Goal: Find specific page/section: Find specific page/section

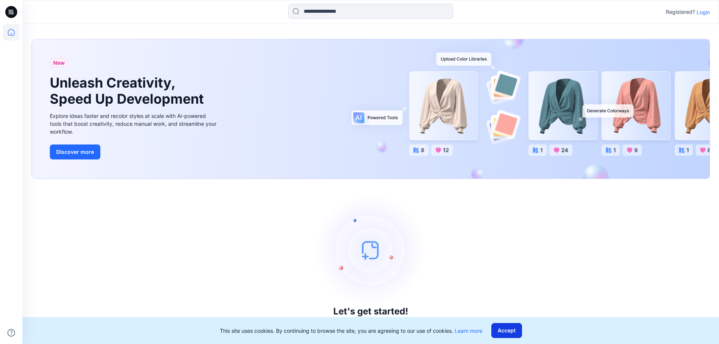
click at [507, 325] on button "Accept" at bounding box center [506, 330] width 31 height 15
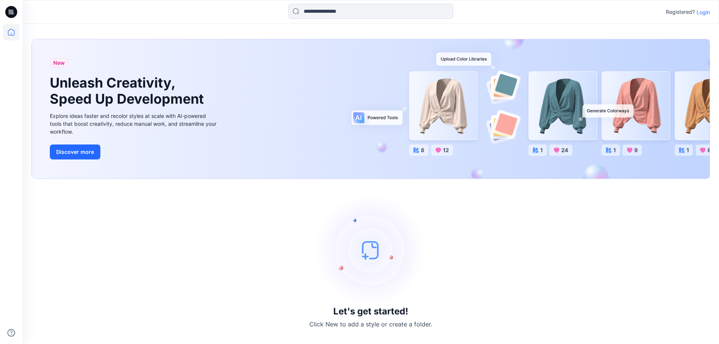
click at [708, 7] on div "Registered? Login" at bounding box center [370, 12] width 696 height 16
click at [707, 11] on p "Login" at bounding box center [702, 12] width 13 height 8
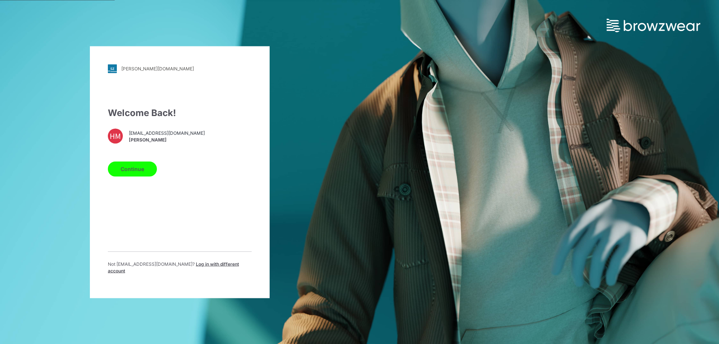
click at [130, 167] on button "Continue" at bounding box center [132, 168] width 49 height 15
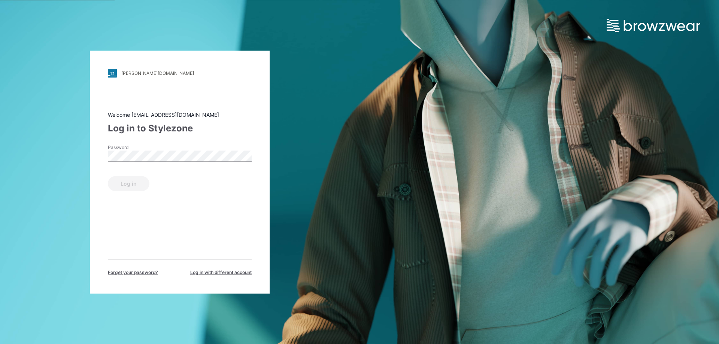
click at [134, 149] on label "Password" at bounding box center [134, 147] width 52 height 7
click at [131, 174] on div "Log in" at bounding box center [180, 182] width 144 height 18
click at [130, 184] on button "Log in" at bounding box center [129, 183] width 42 height 15
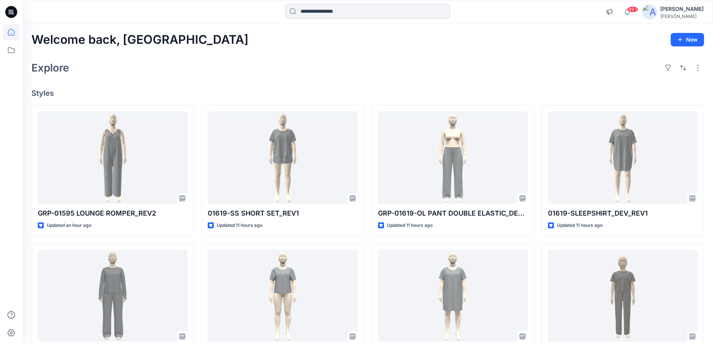
click at [348, 12] on input at bounding box center [367, 11] width 165 height 15
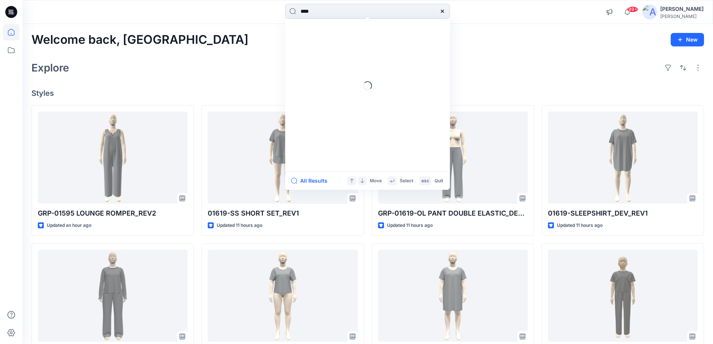
type input "*****"
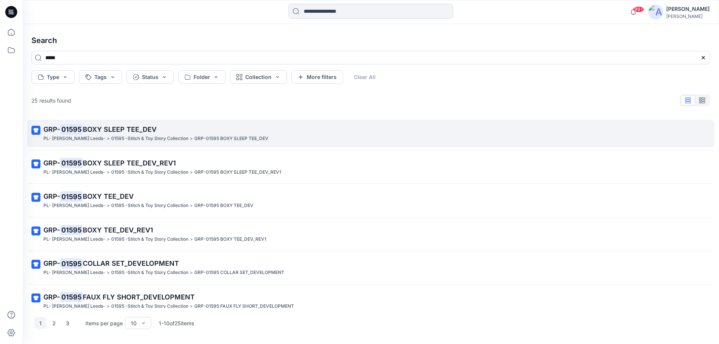
click at [98, 132] on span "BOXY SLEEP TEE_DEV" at bounding box center [120, 129] width 74 height 8
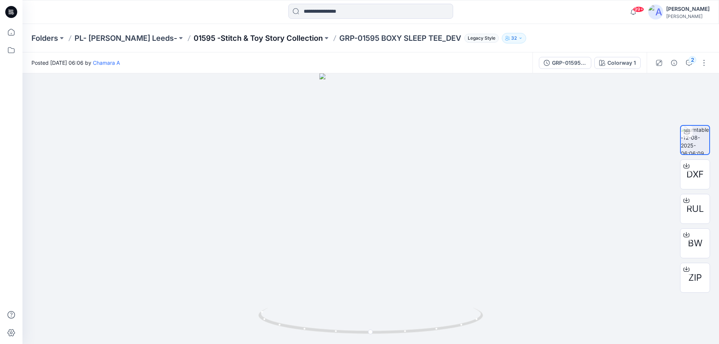
click at [258, 39] on p "01595 -Stitch & Toy Story Collection" at bounding box center [258, 38] width 129 height 10
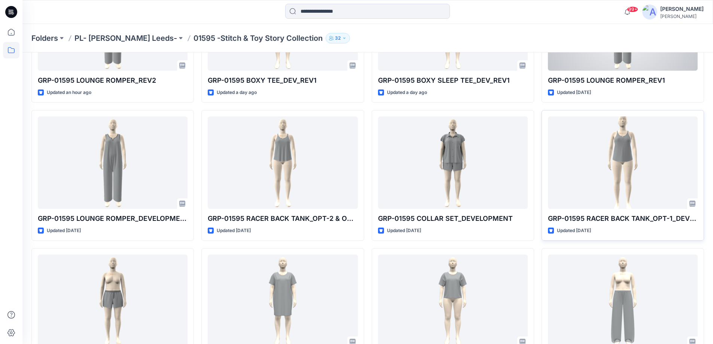
scroll to position [112, 0]
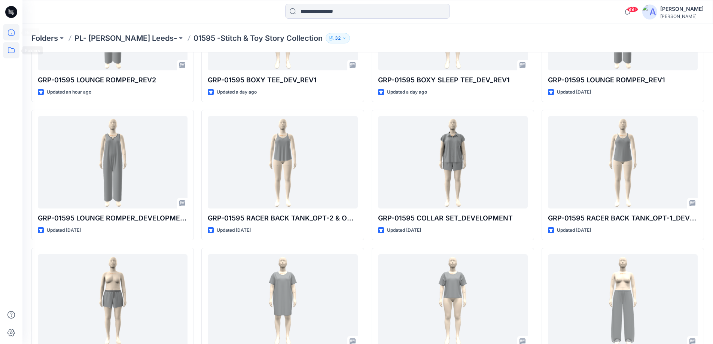
drag, startPoint x: 8, startPoint y: 33, endPoint x: 6, endPoint y: 30, distance: 4.0
click at [9, 33] on icon at bounding box center [11, 32] width 16 height 16
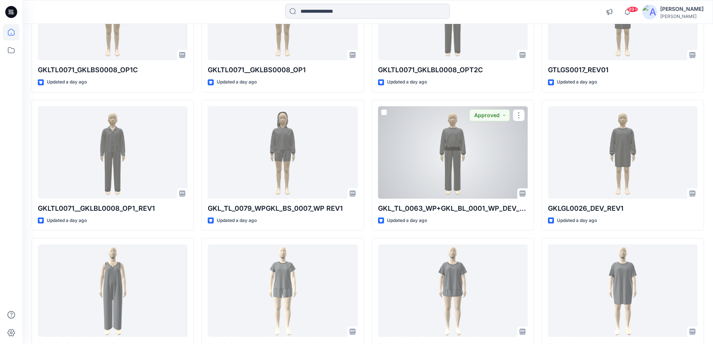
scroll to position [1033, 0]
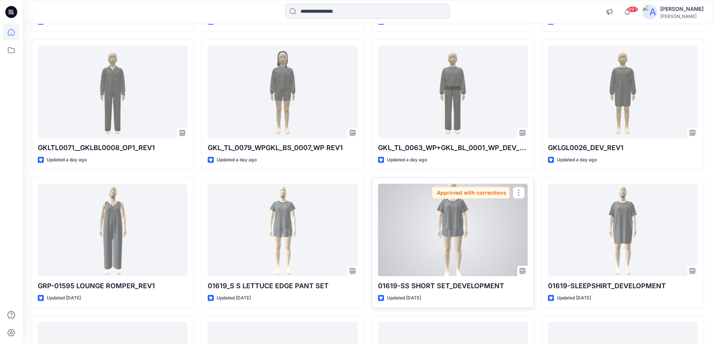
click at [473, 210] on div at bounding box center [453, 230] width 150 height 92
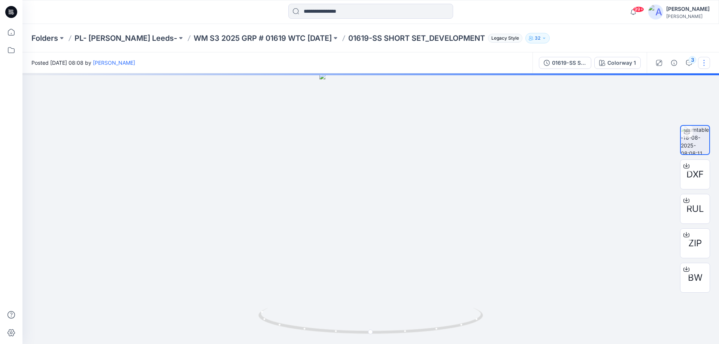
click at [701, 58] on button "button" at bounding box center [704, 63] width 12 height 12
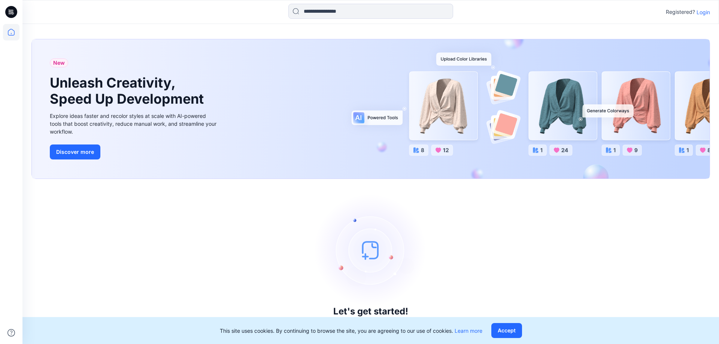
click at [517, 329] on button "Accept" at bounding box center [506, 330] width 31 height 15
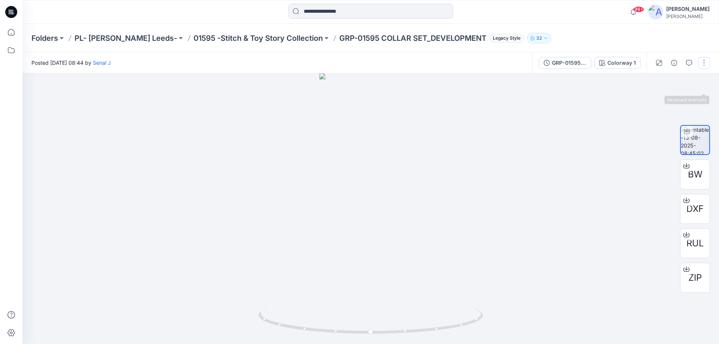
click at [705, 65] on button "button" at bounding box center [704, 63] width 12 height 12
click at [526, 98] on div at bounding box center [370, 208] width 696 height 271
drag, startPoint x: 434, startPoint y: 319, endPoint x: 423, endPoint y: 307, distance: 16.0
click at [423, 307] on div at bounding box center [370, 208] width 696 height 271
click at [212, 39] on p "01595 -Stitch & Toy Story Collection" at bounding box center [258, 38] width 129 height 10
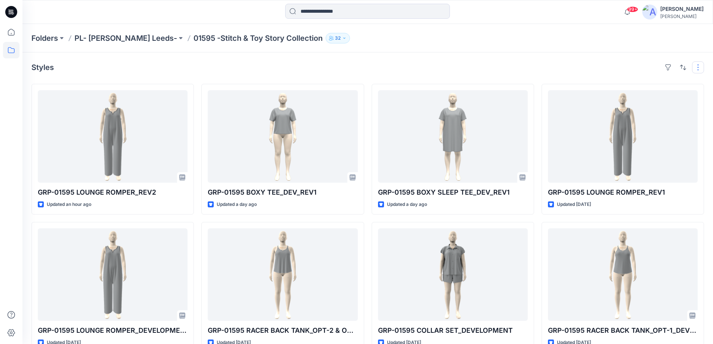
click at [701, 67] on button "button" at bounding box center [698, 67] width 12 height 12
click at [571, 69] on div "Styles Layout Grid Large Grid Folder View Compact Card Card View Card Info Tags" at bounding box center [367, 67] width 673 height 12
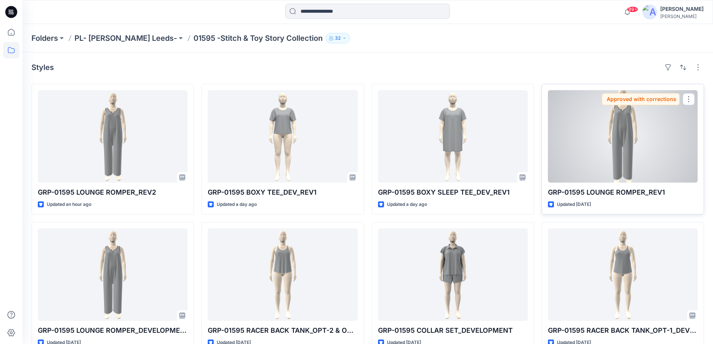
click at [584, 117] on div at bounding box center [623, 136] width 150 height 92
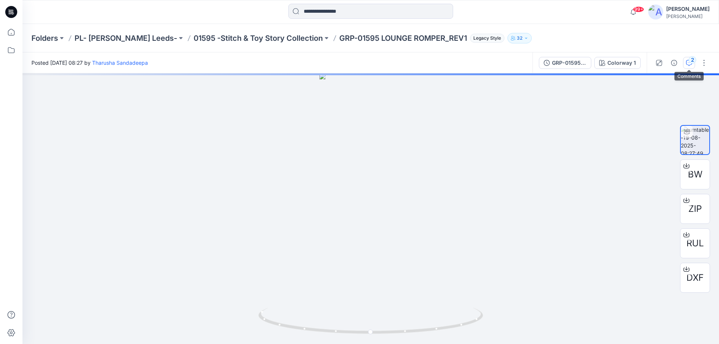
click at [683, 63] on button "2" at bounding box center [689, 63] width 12 height 12
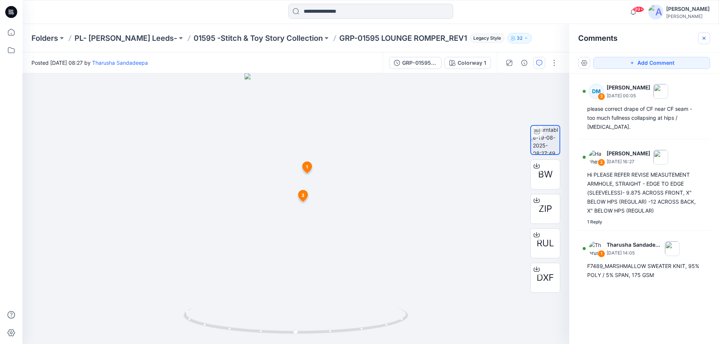
click at [702, 39] on icon "button" at bounding box center [704, 38] width 6 height 6
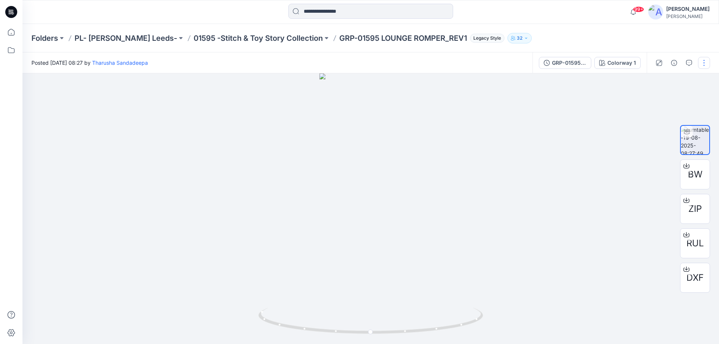
click at [701, 66] on button "button" at bounding box center [704, 63] width 12 height 12
click at [142, 37] on p "PL- Richards Leeds-" at bounding box center [126, 38] width 103 height 10
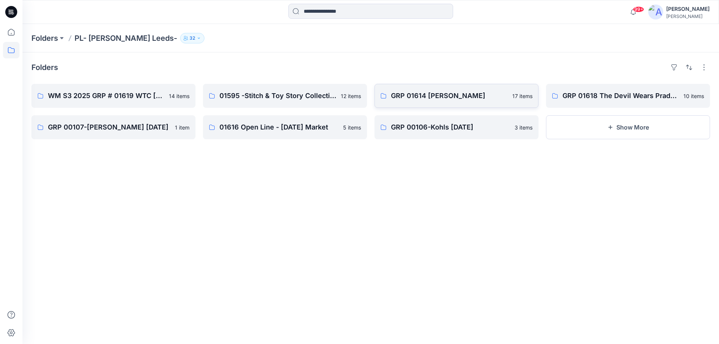
click at [425, 100] on p "GRP 01614 ROSS SUMMER" at bounding box center [449, 96] width 117 height 10
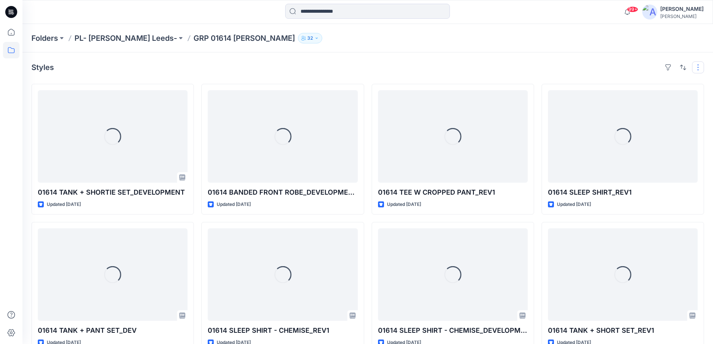
click at [698, 63] on button "button" at bounding box center [698, 67] width 12 height 12
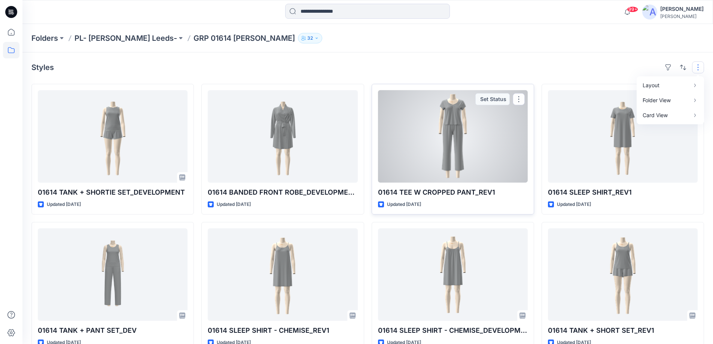
click at [443, 125] on div at bounding box center [453, 136] width 150 height 92
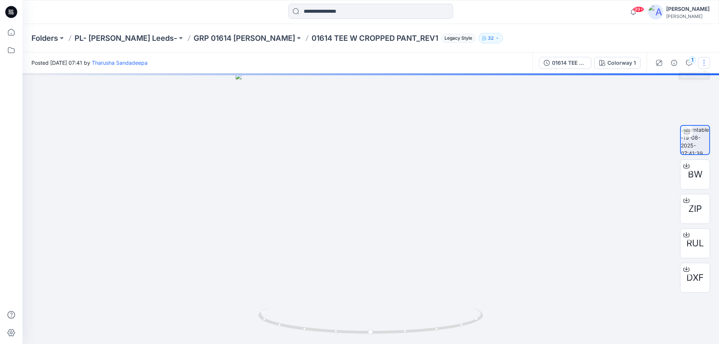
click at [701, 62] on button "button" at bounding box center [704, 63] width 12 height 12
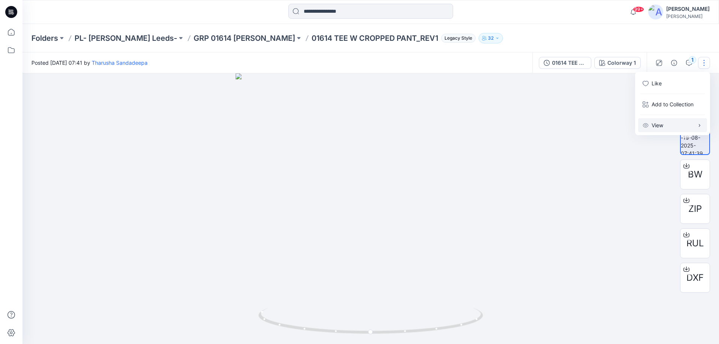
click at [689, 127] on button "View" at bounding box center [672, 125] width 69 height 14
click at [572, 103] on div at bounding box center [370, 208] width 696 height 271
click at [705, 64] on button "button" at bounding box center [704, 63] width 12 height 12
click at [522, 115] on div at bounding box center [370, 208] width 696 height 271
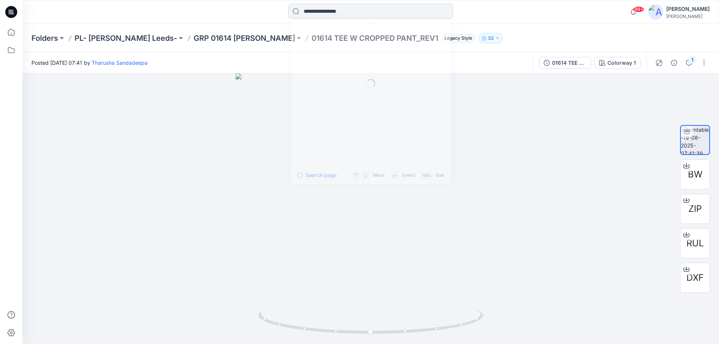
click at [327, 5] on input at bounding box center [370, 11] width 165 height 15
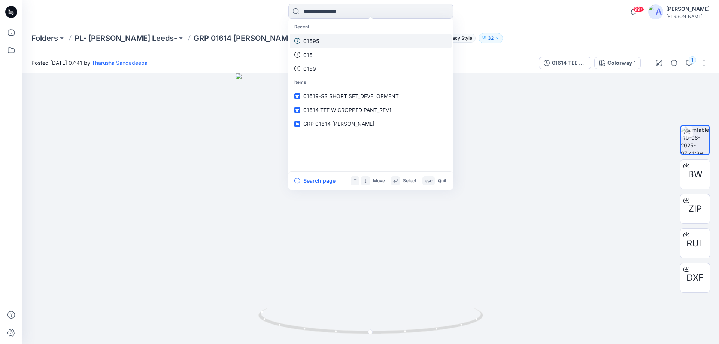
click at [326, 40] on link "01595" at bounding box center [371, 41] width 162 height 14
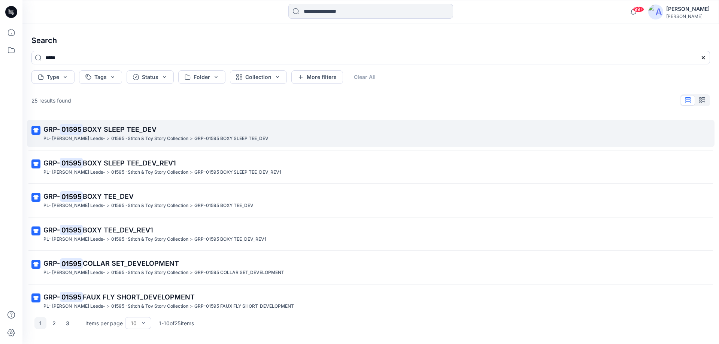
click at [95, 132] on span "BOXY SLEEP TEE_DEV" at bounding box center [120, 129] width 74 height 8
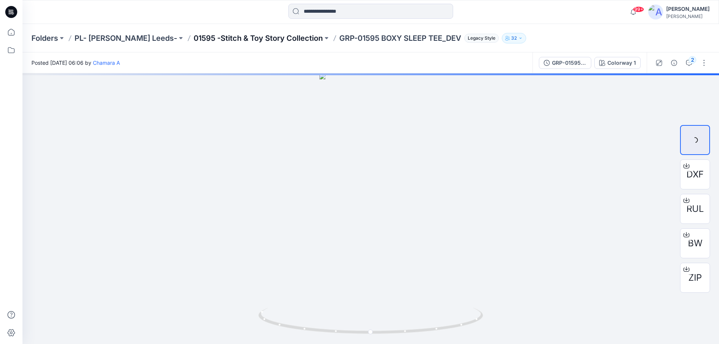
click at [239, 41] on p "01595 -Stitch & Toy Story Collection" at bounding box center [258, 38] width 129 height 10
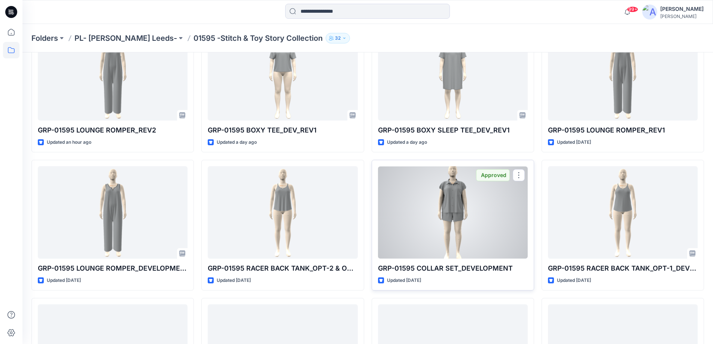
scroll to position [112, 0]
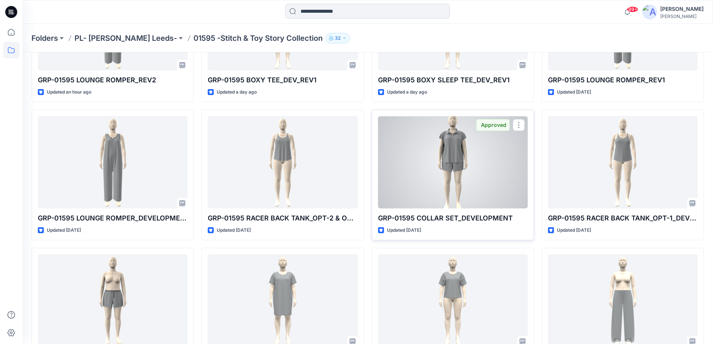
click at [424, 162] on div at bounding box center [453, 162] width 150 height 92
